Goal: Information Seeking & Learning: Understand process/instructions

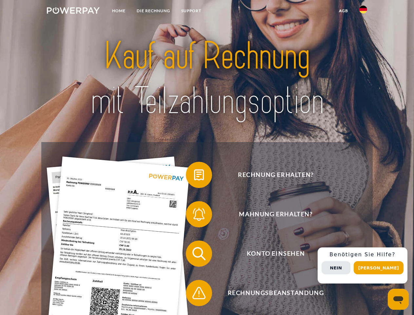
click at [73, 11] on img at bounding box center [73, 10] width 53 height 7
click at [363, 11] on img at bounding box center [363, 10] width 8 height 8
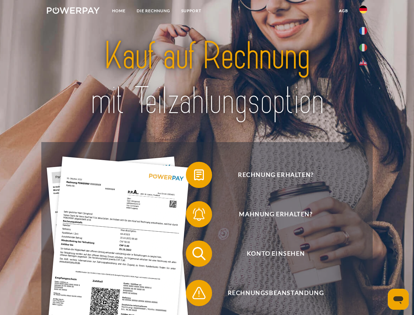
click at [343, 11] on link "agb" at bounding box center [343, 11] width 20 height 12
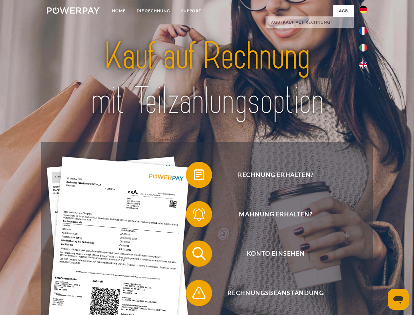
click at [194, 176] on span at bounding box center [189, 174] width 33 height 33
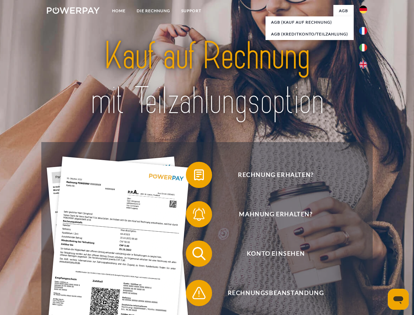
click at [194, 215] on span at bounding box center [189, 214] width 33 height 33
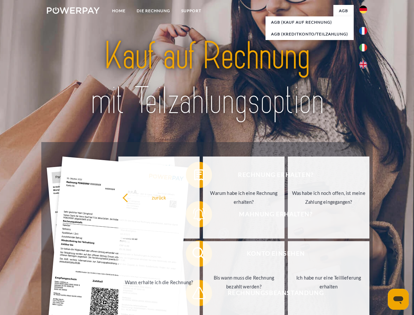
click at [203, 255] on link "Bis wann muss die Rechnung bezahlt werden?" at bounding box center [244, 282] width 82 height 82
click at [203, 294] on link "Bis wann muss die Rechnung bezahlt werden?" at bounding box center [244, 282] width 82 height 82
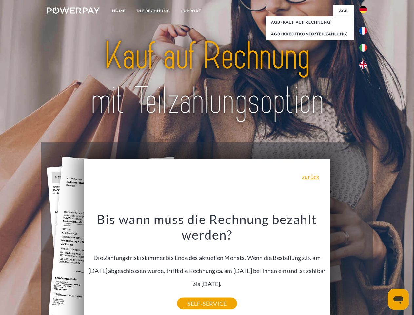
click at [365, 265] on div "Rechnung erhalten? Mahnung erhalten? Konto einsehen" at bounding box center [206, 273] width 331 height 262
click at [349, 266] on span "Konto einsehen" at bounding box center [275, 253] width 161 height 26
click at [381, 267] on header "Home DIE RECHNUNG SUPPORT" at bounding box center [207, 226] width 414 height 452
